Goal: Transaction & Acquisition: Subscribe to service/newsletter

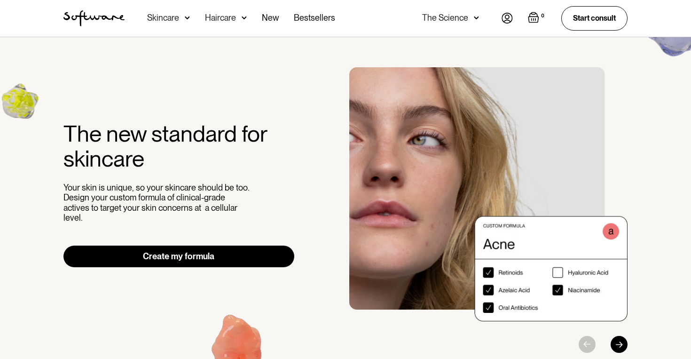
click at [185, 16] on img at bounding box center [187, 17] width 5 height 9
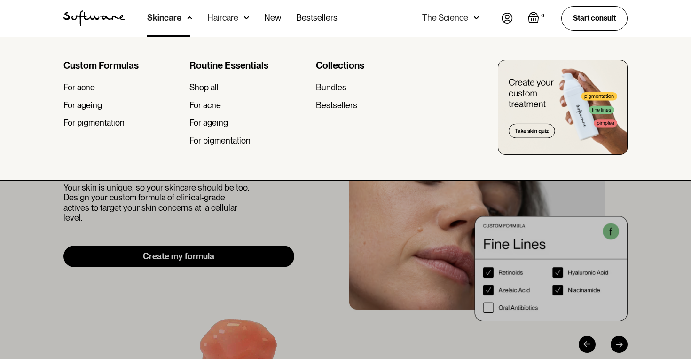
click at [41, 205] on div at bounding box center [345, 216] width 691 height 359
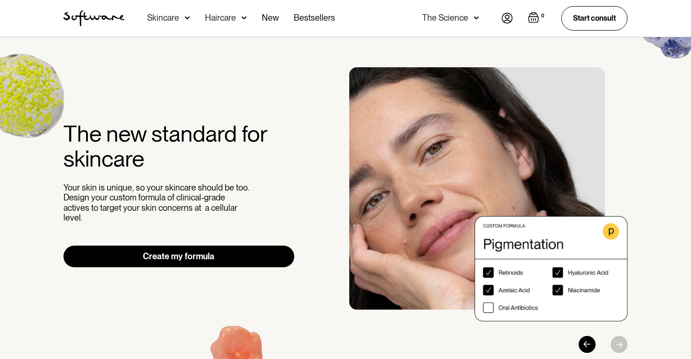
click at [160, 18] on div "Skincare" at bounding box center [163, 17] width 32 height 9
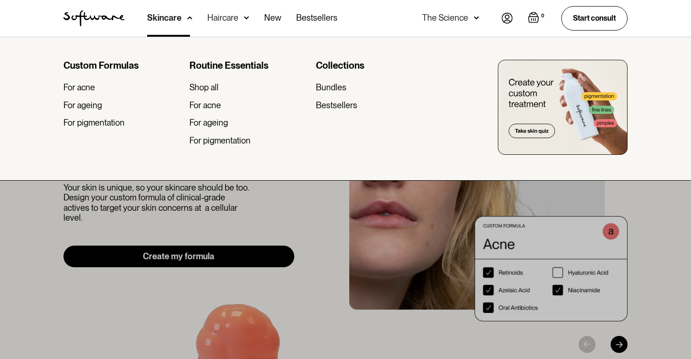
click at [51, 227] on div at bounding box center [345, 216] width 691 height 359
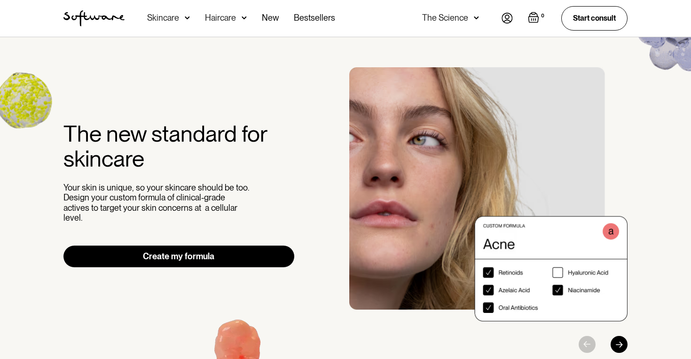
click at [90, 245] on link "Create my formula" at bounding box center [178, 256] width 231 height 22
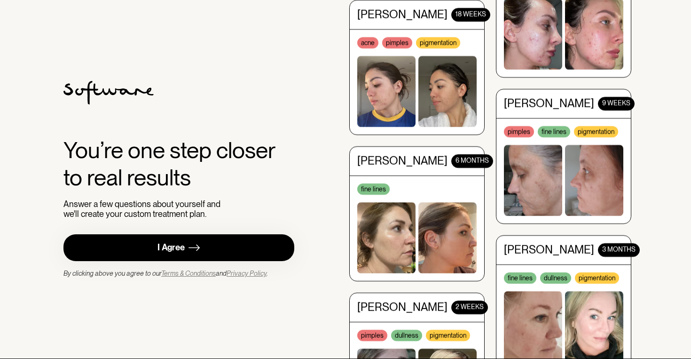
click at [276, 242] on link "I Agree" at bounding box center [178, 247] width 231 height 27
